Goal: Task Accomplishment & Management: Manage account settings

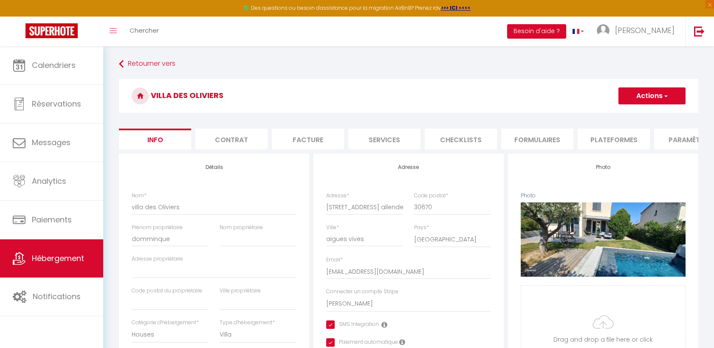
select select "houses"
select select "villa"
select select "6"
select select "2"
select select "3"
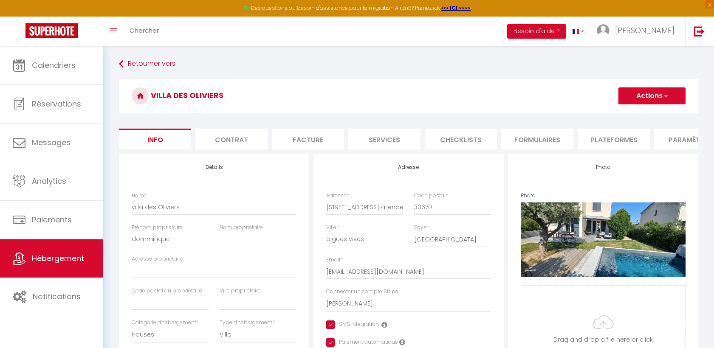
select select "2"
select select "17:00"
select select "23:45"
select select "10:00"
select select "30"
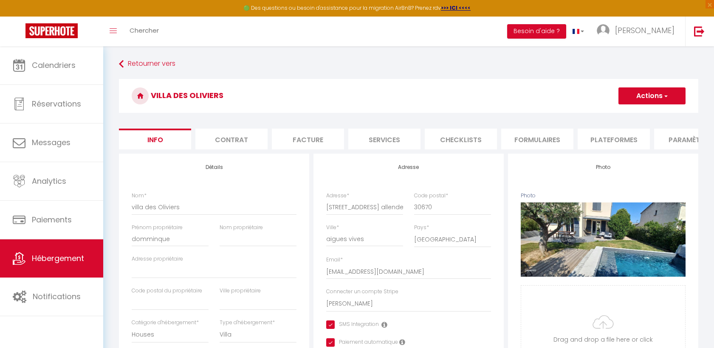
select select "120"
select select "15569"
select select "28"
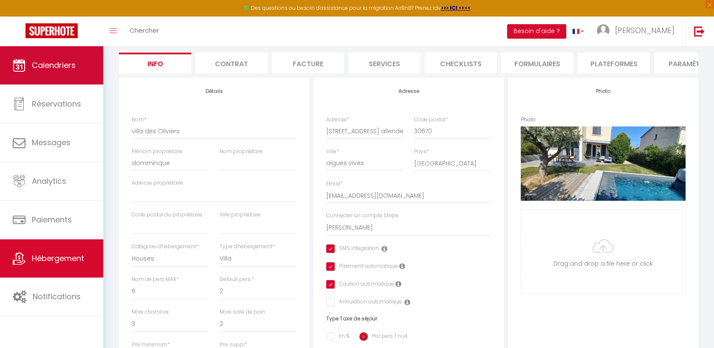
scroll to position [76, 0]
drag, startPoint x: 56, startPoint y: 69, endPoint x: 60, endPoint y: 66, distance: 5.2
click at [56, 69] on span "Calendriers" at bounding box center [54, 65] width 44 height 11
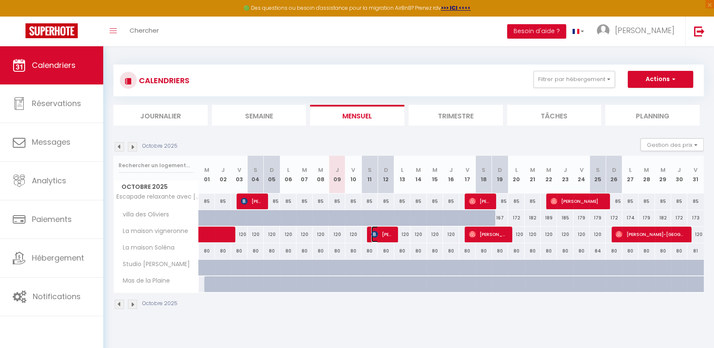
click at [376, 233] on img at bounding box center [374, 234] width 7 height 7
select select "OK"
select select "0"
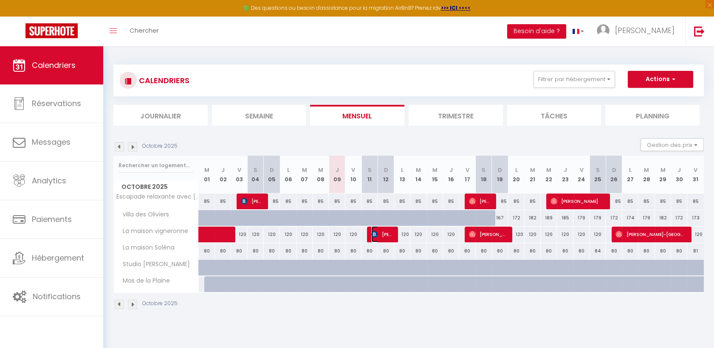
select select "1"
select select
select select "33481"
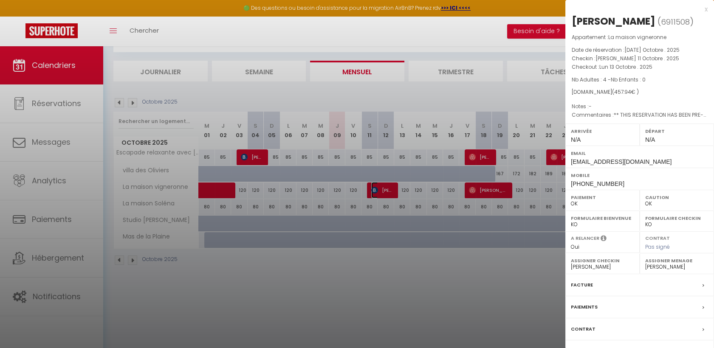
scroll to position [46, 0]
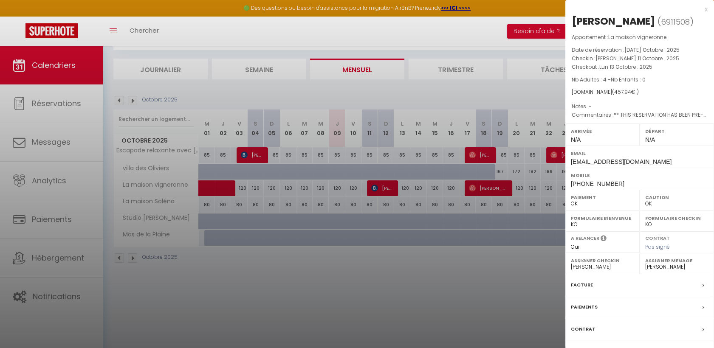
click at [524, 290] on div at bounding box center [357, 174] width 714 height 348
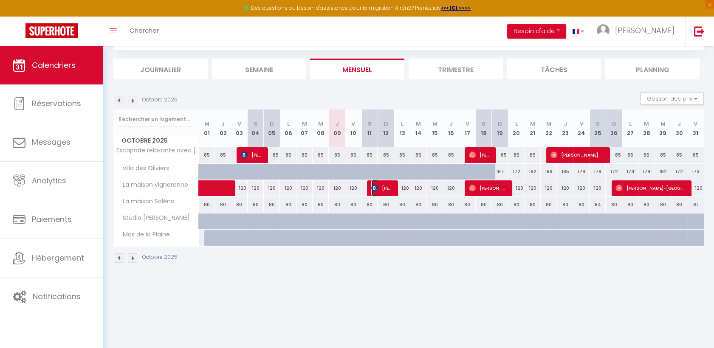
click at [385, 192] on span "[PERSON_NAME]" at bounding box center [382, 188] width 22 height 16
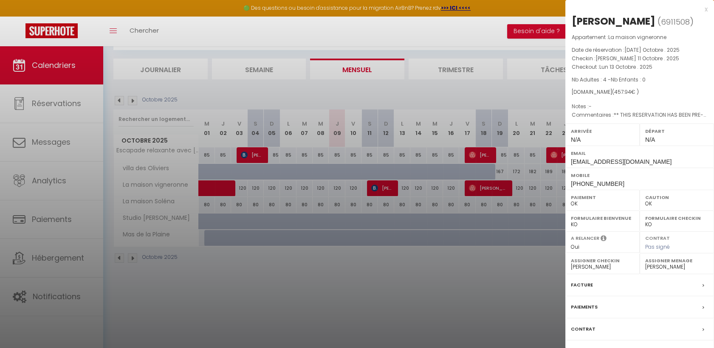
click at [707, 10] on div "x" at bounding box center [636, 9] width 142 height 10
